Goal: Information Seeking & Learning: Learn about a topic

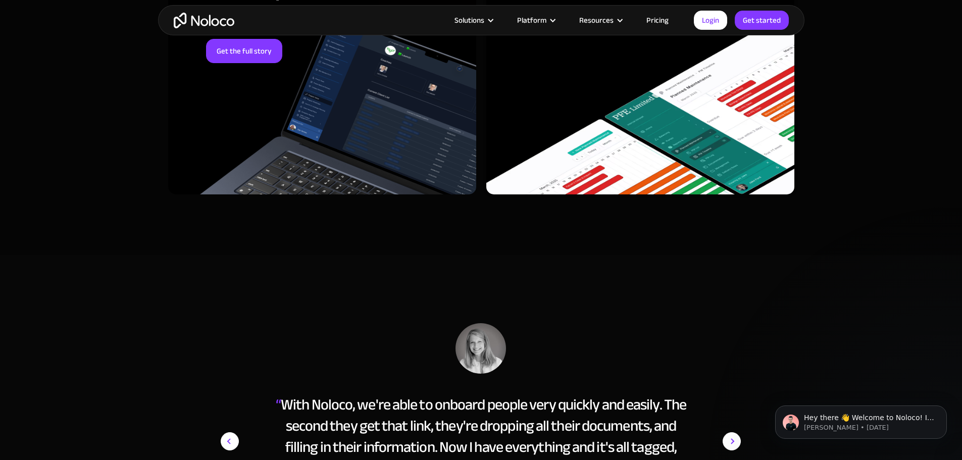
scroll to position [5018, 0]
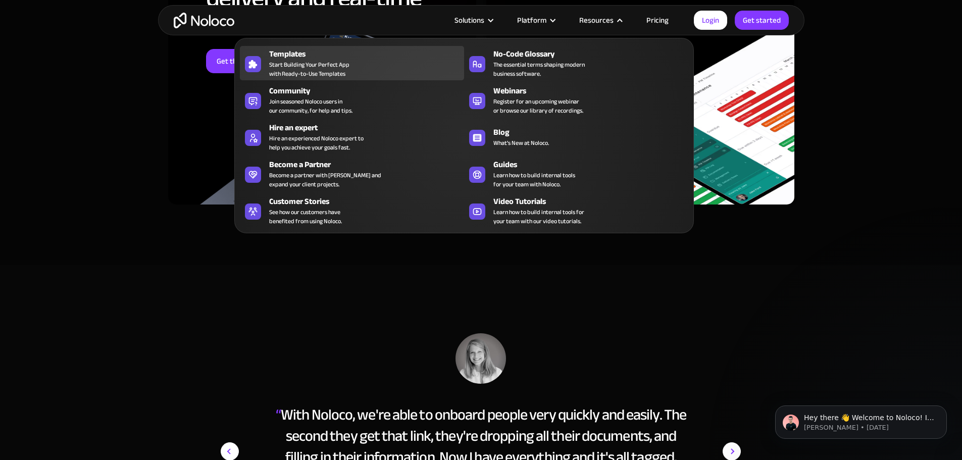
click at [315, 68] on span "Start Building Your Perfect App with Ready-to-Use Templates" at bounding box center [309, 69] width 80 height 18
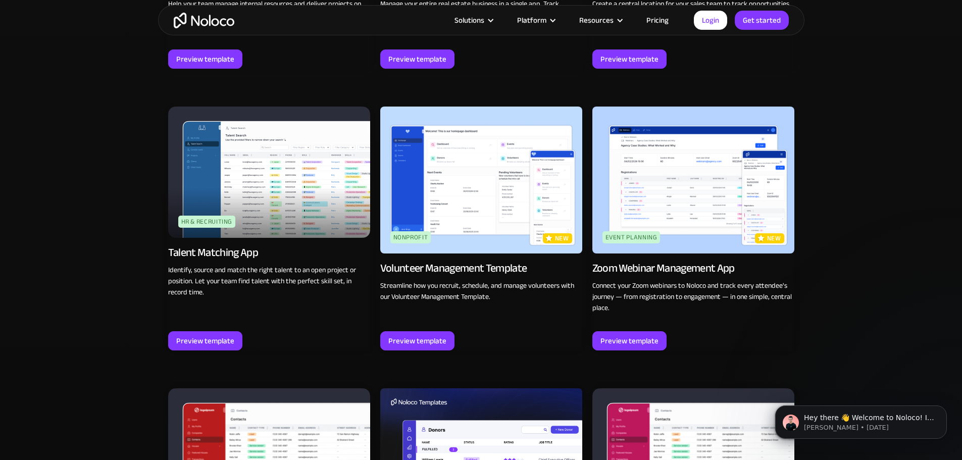
scroll to position [2222, 0]
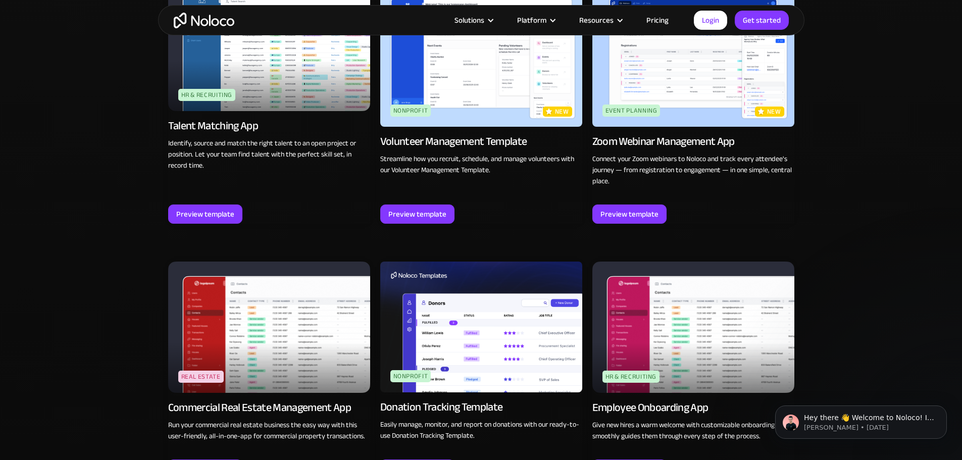
click at [654, 18] on link "Pricing" at bounding box center [657, 20] width 47 height 13
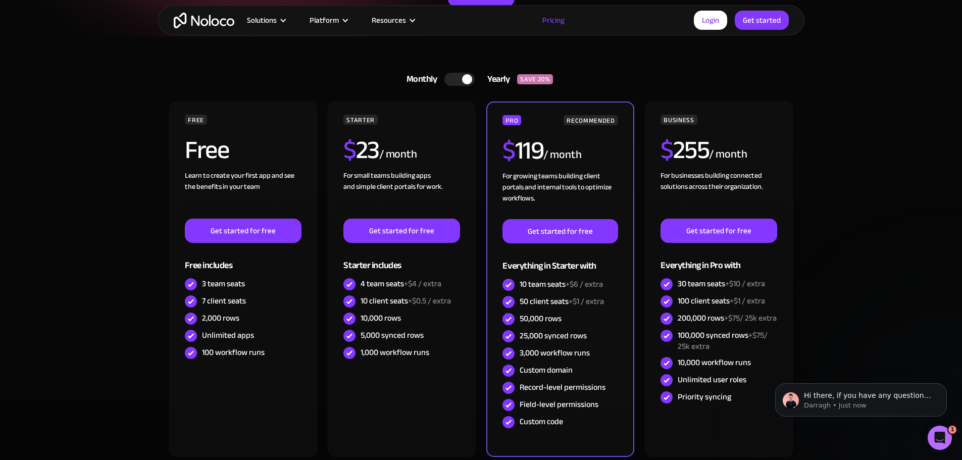
scroll to position [152, 0]
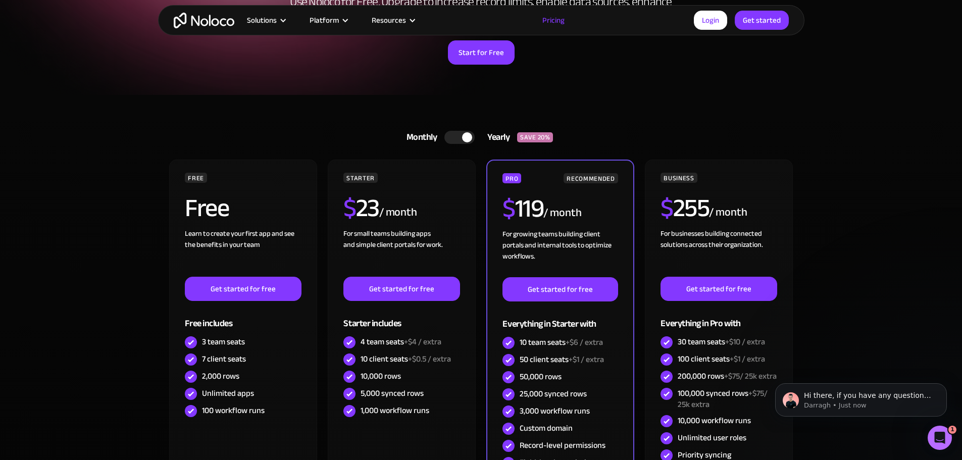
click at [455, 138] on div at bounding box center [459, 137] width 30 height 13
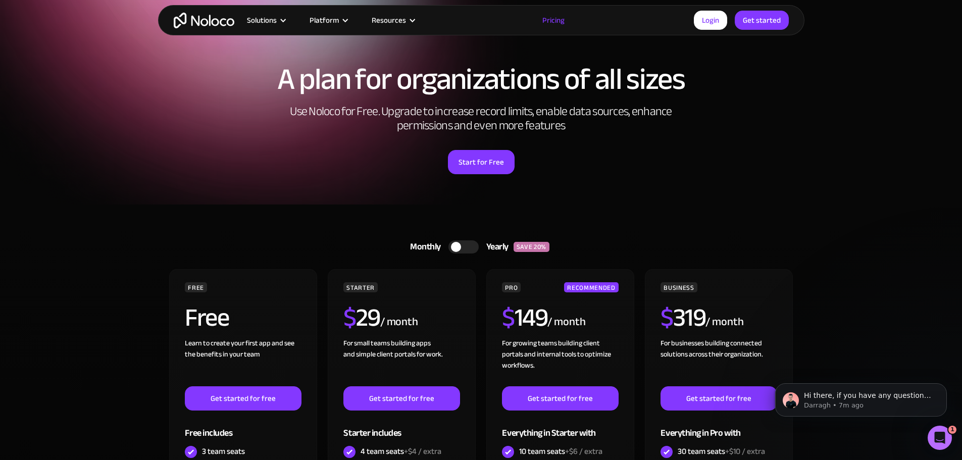
scroll to position [0, 0]
